Goal: Obtain resource: Download file/media

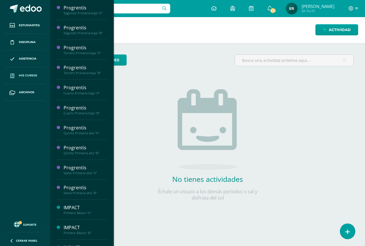
click at [30, 74] on span "Mis cursos" at bounding box center [28, 75] width 18 height 5
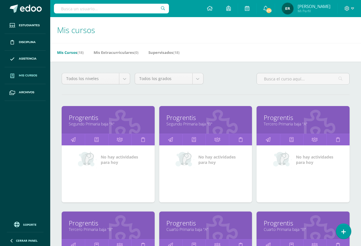
click at [88, 125] on link "Segundo Primaria baja "A"" at bounding box center [108, 123] width 79 height 5
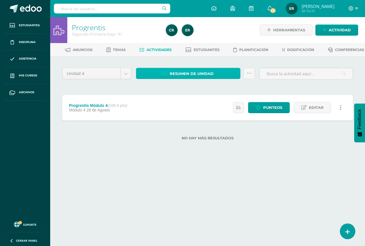
click at [212, 79] on span "Resumen de unidad" at bounding box center [192, 73] width 44 height 11
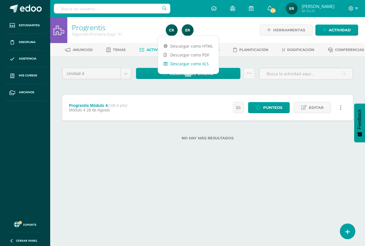
click at [186, 66] on link "Descargar como XLS" at bounding box center [188, 63] width 61 height 9
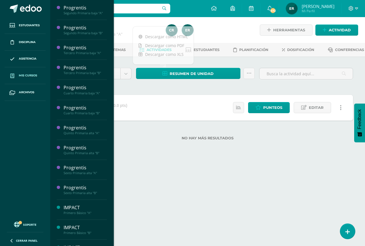
click at [27, 77] on span "Mis cursos" at bounding box center [28, 75] width 18 height 5
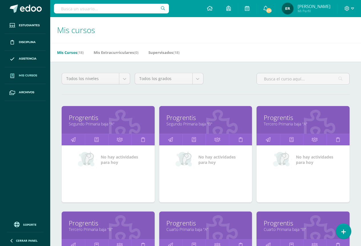
click at [181, 120] on link "Progrentis" at bounding box center [205, 117] width 79 height 9
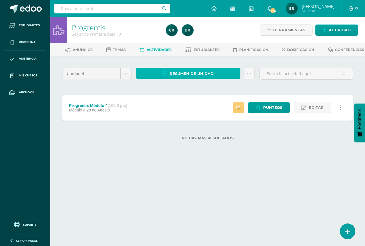
click at [191, 79] on span "Resumen de unidad" at bounding box center [192, 73] width 44 height 11
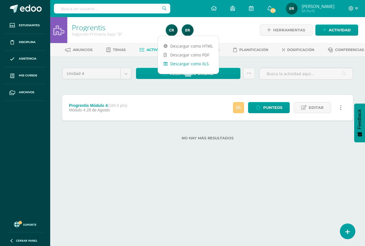
click at [207, 64] on link "Descargar como XLS" at bounding box center [188, 63] width 61 height 9
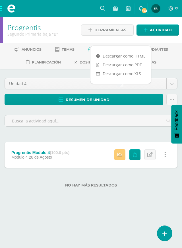
click at [3, 30] on div at bounding box center [1, 30] width 3 height 26
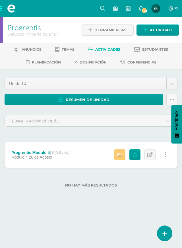
click at [2, 9] on span at bounding box center [11, 8] width 23 height 17
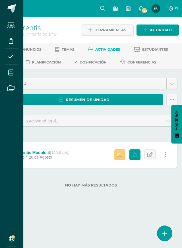
click at [11, 73] on icon at bounding box center [10, 73] width 5 height 6
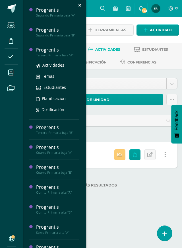
click at [56, 54] on div "Tercero Primaria baja "A"" at bounding box center [57, 55] width 43 height 4
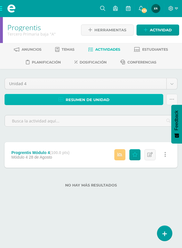
click at [95, 100] on span "Resumen de unidad" at bounding box center [88, 100] width 44 height 11
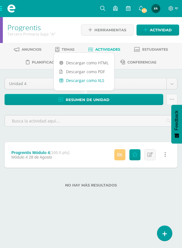
click at [84, 81] on link "Descargar como XLS" at bounding box center [84, 80] width 61 height 9
click at [95, 81] on link "Descargar como XLS" at bounding box center [84, 80] width 61 height 9
click at [1, 8] on span at bounding box center [11, 8] width 23 height 17
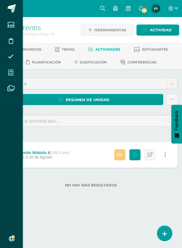
click at [14, 74] on span at bounding box center [11, 72] width 13 height 13
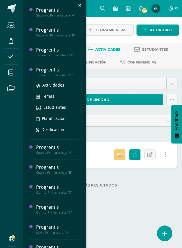
click at [50, 72] on div "Progrentis" at bounding box center [57, 70] width 43 height 7
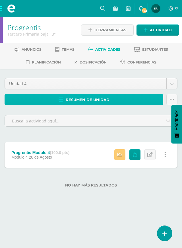
click at [92, 100] on span "Resumen de unidad" at bounding box center [88, 100] width 44 height 11
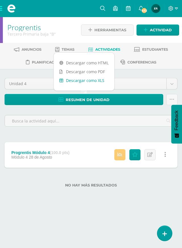
click at [90, 82] on link "Descargar como XLS" at bounding box center [84, 80] width 61 height 9
click at [86, 83] on link "Descargar como XLS" at bounding box center [84, 80] width 61 height 9
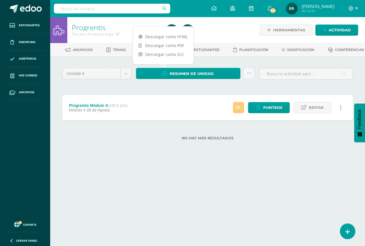
click at [157, 96] on div "Unidad 4 Unidad 1 Unidad 2 Unidad 3 Unidad 4 Resumen de unidad Subir actividade…" at bounding box center [207, 107] width 295 height 79
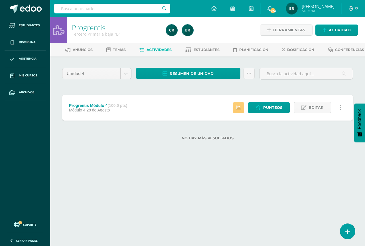
click at [182, 159] on div "Unidad 4 Unidad 1 Unidad 2 Unidad 3 Unidad 4 Resumen de unidad Subir actividade…" at bounding box center [208, 107] width 314 height 102
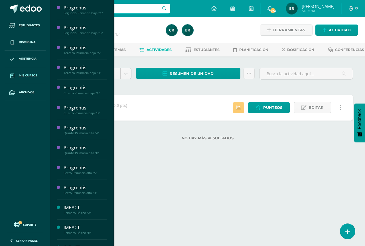
click at [13, 75] on icon at bounding box center [12, 76] width 4 height 5
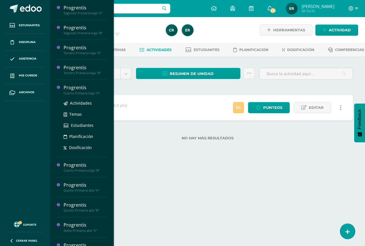
click at [77, 93] on div "Cuarto Primaria baja "A"" at bounding box center [85, 93] width 43 height 4
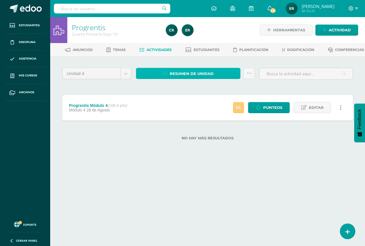
click at [182, 79] on span "Resumen de unidad" at bounding box center [192, 73] width 44 height 11
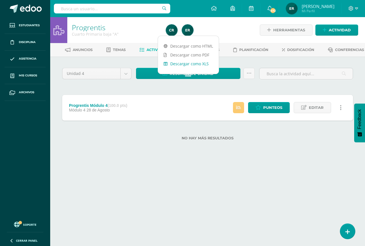
click at [186, 67] on link "Descargar como XLS" at bounding box center [188, 63] width 61 height 9
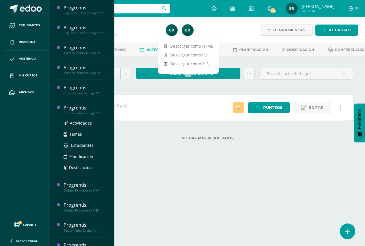
click at [77, 111] on div "Cuarto Primaria baja "B"" at bounding box center [85, 113] width 43 height 4
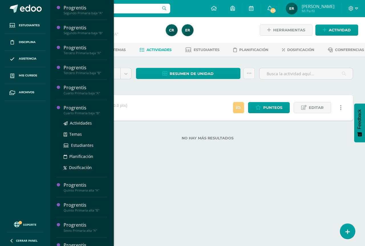
click at [77, 111] on div "Cuarto Primaria baja "B"" at bounding box center [85, 113] width 43 height 4
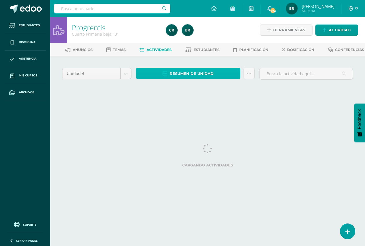
click at [189, 79] on span "Resumen de unidad" at bounding box center [192, 73] width 44 height 11
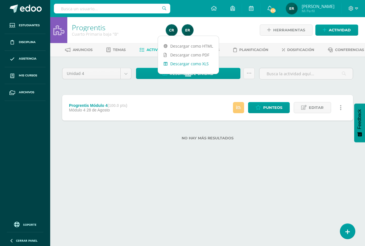
click at [192, 64] on link "Descargar como XLS" at bounding box center [188, 63] width 61 height 9
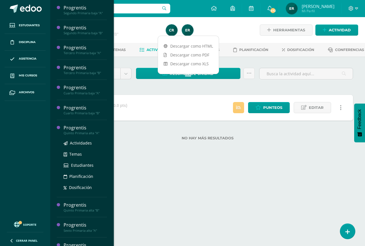
click at [82, 133] on div "Quinto Primaria alta "A"" at bounding box center [85, 133] width 43 height 4
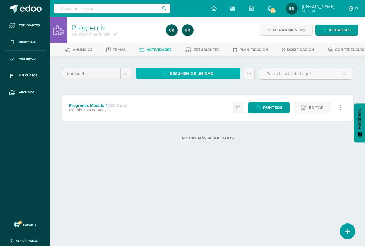
click at [189, 79] on span "Resumen de unidad" at bounding box center [192, 73] width 44 height 11
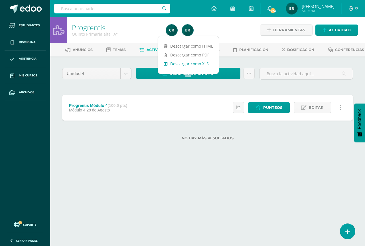
click at [192, 65] on link "Descargar como XLS" at bounding box center [188, 63] width 61 height 9
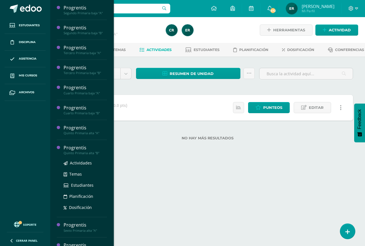
click at [82, 152] on div "Quinto Primaria alta "B"" at bounding box center [85, 153] width 43 height 4
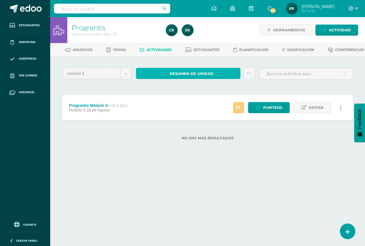
click at [188, 79] on span "Resumen de unidad" at bounding box center [192, 73] width 44 height 11
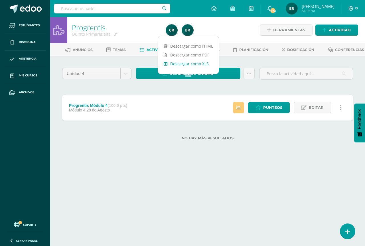
click at [196, 63] on link "Descargar como XLS" at bounding box center [188, 63] width 61 height 9
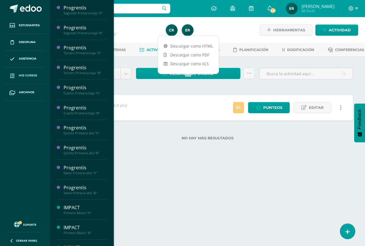
click at [34, 77] on span "Mis cursos" at bounding box center [28, 75] width 18 height 5
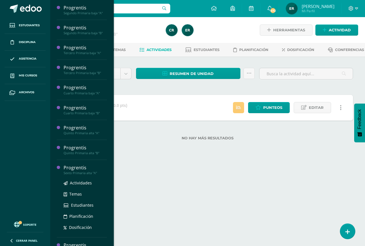
click at [84, 171] on div "Progrentis" at bounding box center [85, 168] width 43 height 7
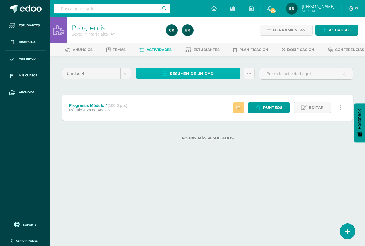
click at [194, 79] on span "Resumen de unidad" at bounding box center [192, 73] width 44 height 11
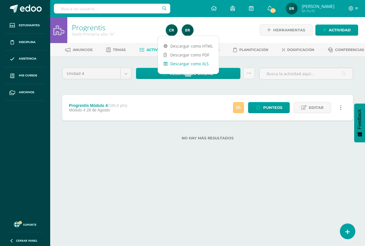
click at [196, 64] on link "Descargar como XLS" at bounding box center [188, 63] width 61 height 9
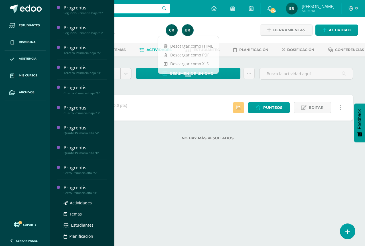
click at [82, 190] on div "Progrentis" at bounding box center [85, 187] width 43 height 7
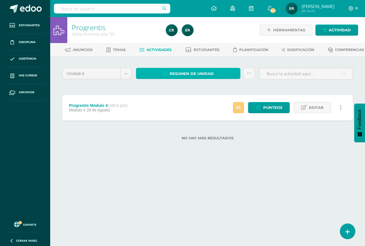
click at [178, 79] on span "Resumen de unidad" at bounding box center [192, 73] width 44 height 11
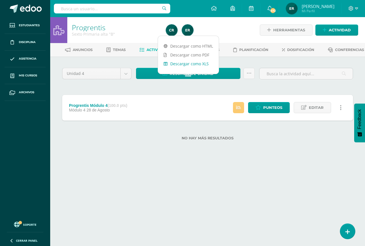
click at [189, 62] on link "Descargar como XLS" at bounding box center [188, 63] width 61 height 9
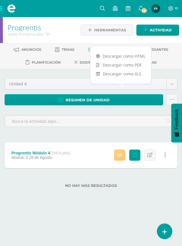
click at [2, 9] on span at bounding box center [11, 8] width 23 height 17
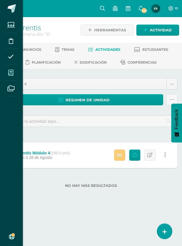
click at [14, 73] on span at bounding box center [11, 72] width 13 height 13
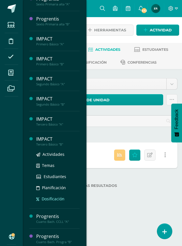
scroll to position [190, 0]
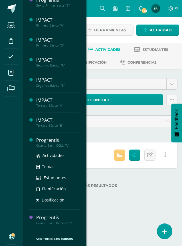
click at [55, 145] on div "Cuarto Bach. CCLL "A"" at bounding box center [57, 145] width 43 height 4
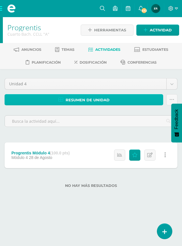
click at [91, 98] on span "Resumen de unidad" at bounding box center [88, 100] width 44 height 11
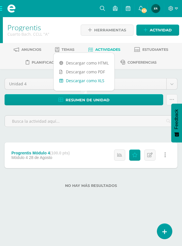
click at [91, 82] on link "Descargar como XLS" at bounding box center [84, 80] width 61 height 9
click at [0, 9] on span at bounding box center [11, 8] width 23 height 17
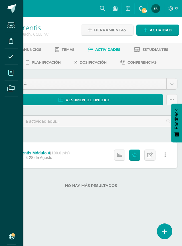
click at [9, 75] on icon at bounding box center [10, 73] width 5 height 6
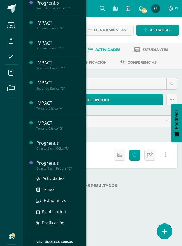
scroll to position [190, 0]
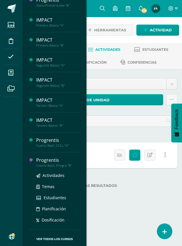
click at [49, 162] on div "Progrentis" at bounding box center [57, 160] width 43 height 7
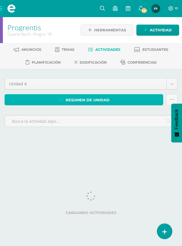
click at [105, 103] on span "Resumen de unidad" at bounding box center [88, 100] width 44 height 11
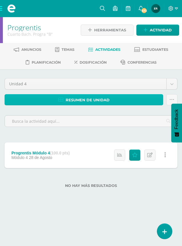
click at [105, 100] on span "Resumen de unidad" at bounding box center [88, 100] width 44 height 11
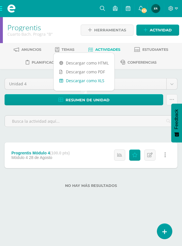
click at [104, 80] on link "Descargar como XLS" at bounding box center [84, 80] width 61 height 9
click at [2, 11] on span at bounding box center [11, 8] width 23 height 17
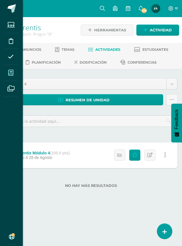
click at [9, 70] on icon at bounding box center [10, 73] width 5 height 6
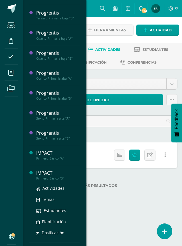
scroll to position [114, 0]
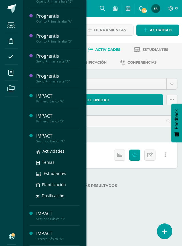
click at [47, 132] on div "IMPACT Segundo Básico "A" Actividades Temas Estudiantes Planificación Dosificac…" at bounding box center [54, 167] width 50 height 78
click at [46, 138] on div "IMPACT" at bounding box center [57, 136] width 43 height 7
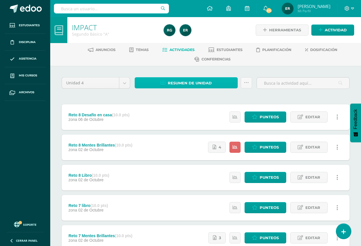
click at [182, 84] on span "Resumen de unidad" at bounding box center [190, 83] width 44 height 11
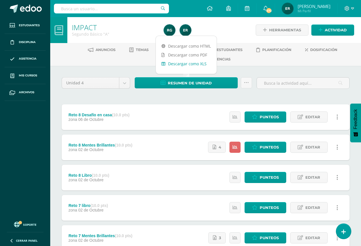
click at [182, 65] on link "Descargar como XLS" at bounding box center [186, 63] width 61 height 9
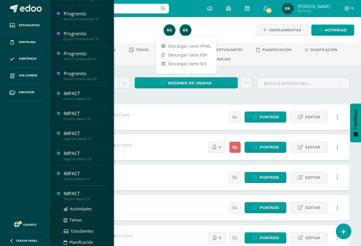
scroll to position [114, 0]
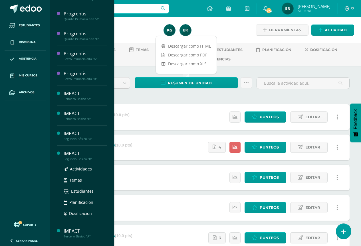
click at [86, 155] on div "IMPACT" at bounding box center [85, 153] width 43 height 7
click at [72, 157] on div "Segundo Básico "B"" at bounding box center [85, 159] width 43 height 4
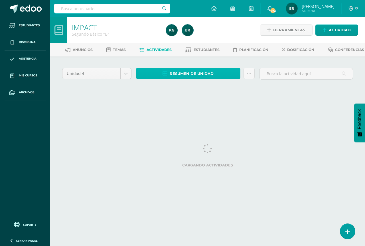
click at [198, 79] on span "Resumen de unidad" at bounding box center [192, 73] width 44 height 11
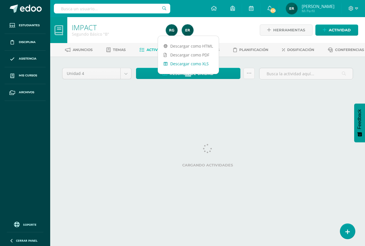
click at [203, 63] on link "Descargar como XLS" at bounding box center [188, 63] width 61 height 9
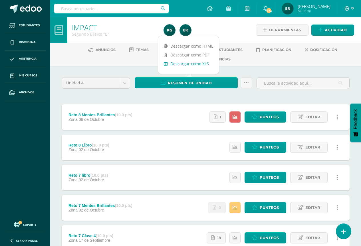
click at [189, 65] on link "Descargar como XLS" at bounding box center [188, 63] width 61 height 9
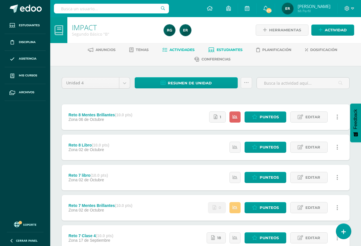
click at [228, 47] on link "Estudiantes" at bounding box center [225, 49] width 34 height 9
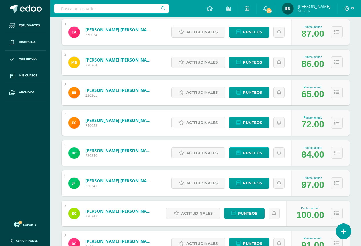
scroll to position [143, 0]
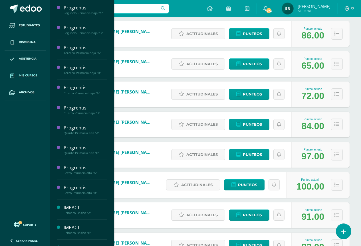
click at [31, 73] on span "Mis cursos" at bounding box center [28, 75] width 18 height 5
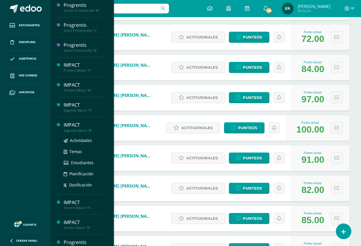
scroll to position [228, 0]
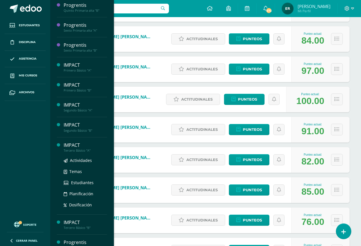
click at [76, 149] on div "Tercero Básico "A"" at bounding box center [85, 151] width 43 height 4
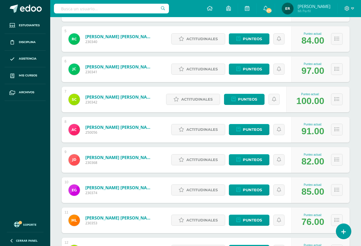
scroll to position [114, 0]
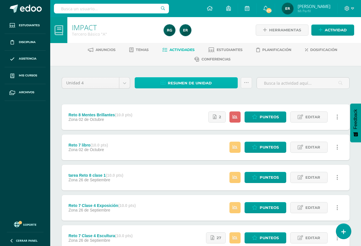
click at [191, 79] on span "Resumen de unidad" at bounding box center [190, 83] width 44 height 11
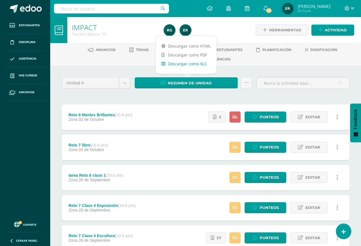
click at [200, 64] on link "Descargar como XLS" at bounding box center [186, 63] width 61 height 9
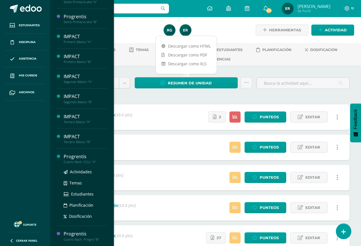
scroll to position [171, 0]
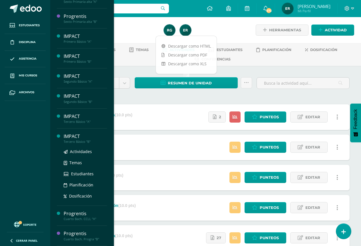
click at [84, 141] on div "Tercero Básico "B"" at bounding box center [85, 142] width 43 height 4
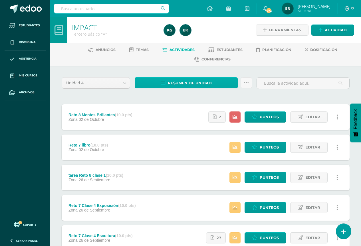
scroll to position [114, 0]
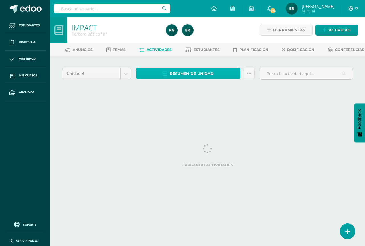
click at [180, 79] on span "Resumen de unidad" at bounding box center [192, 73] width 44 height 11
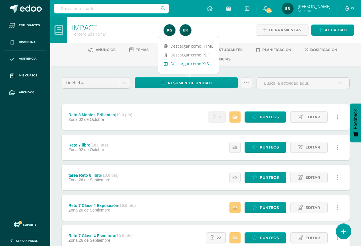
click at [184, 66] on link "Descargar como XLS" at bounding box center [188, 63] width 61 height 9
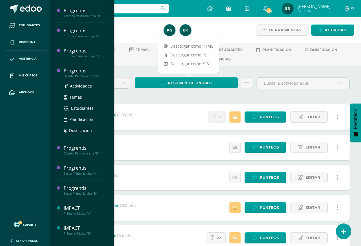
scroll to position [86, 0]
